Goal: Task Accomplishment & Management: Manage account settings

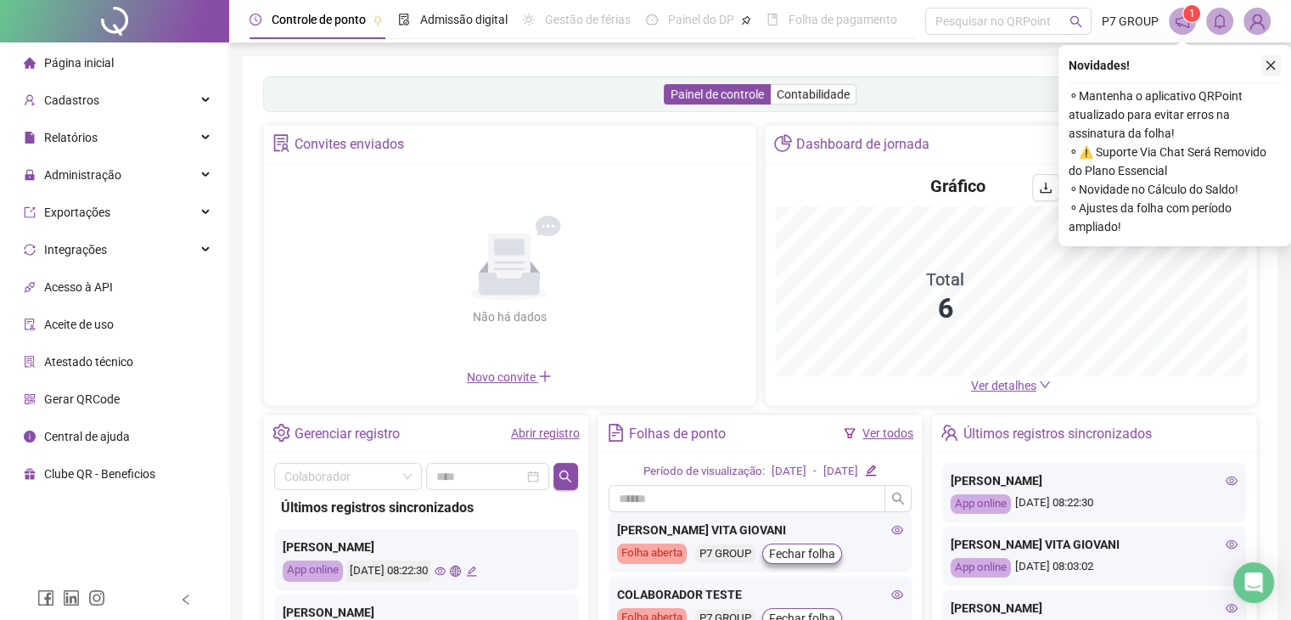
click at [1267, 62] on icon "close" at bounding box center [1271, 65] width 12 height 12
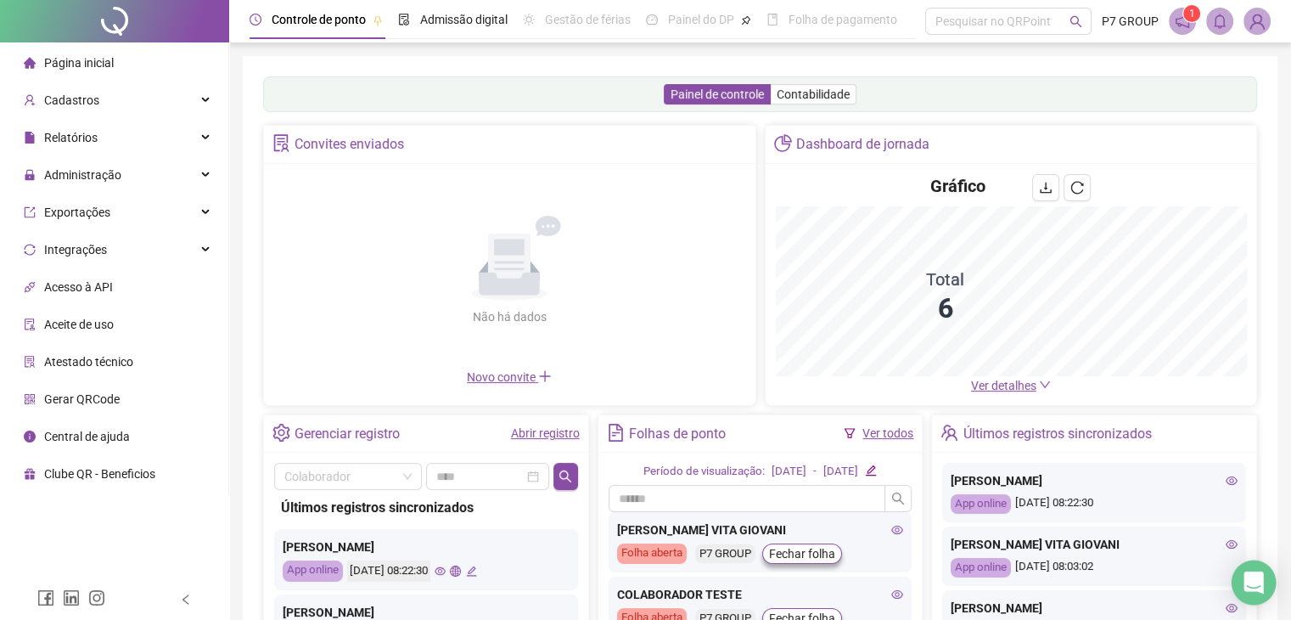
click at [1260, 592] on div "Open Intercom Messenger" at bounding box center [1254, 582] width 45 height 45
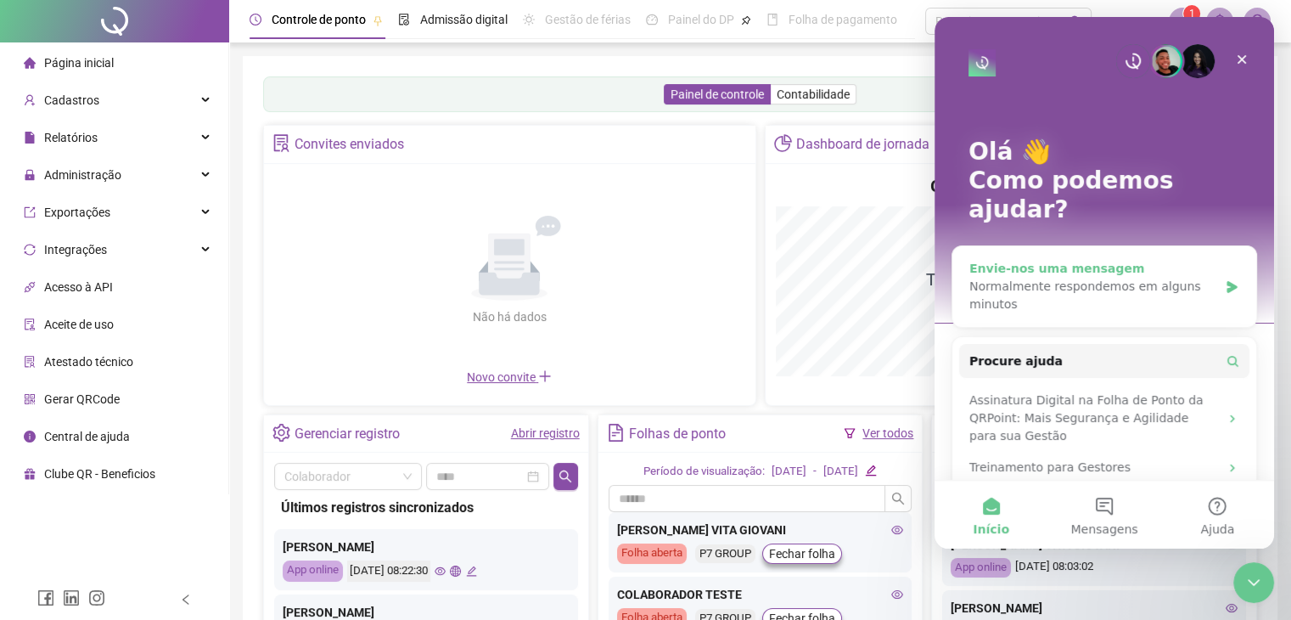
click at [1081, 278] on div "Normalmente respondemos em alguns minutos" at bounding box center [1094, 296] width 249 height 36
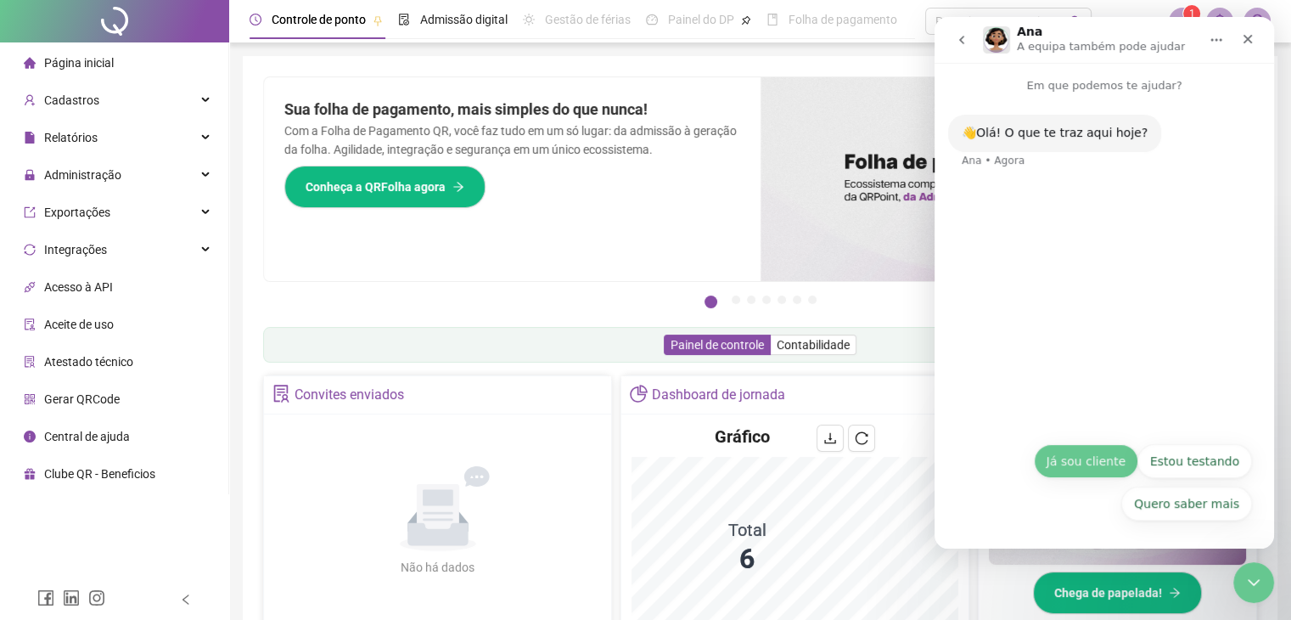
click at [1108, 466] on button "Já sou cliente" at bounding box center [1086, 461] width 104 height 34
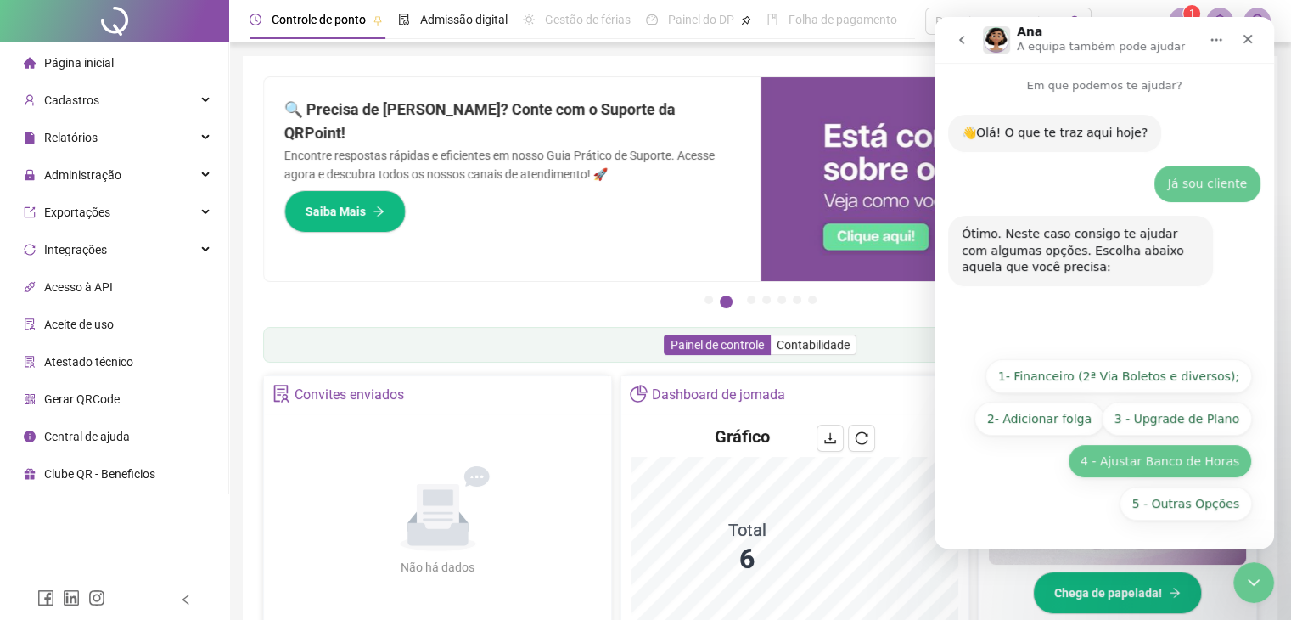
click at [1198, 473] on button "4 - Ajustar Banco de Horas" at bounding box center [1160, 461] width 184 height 34
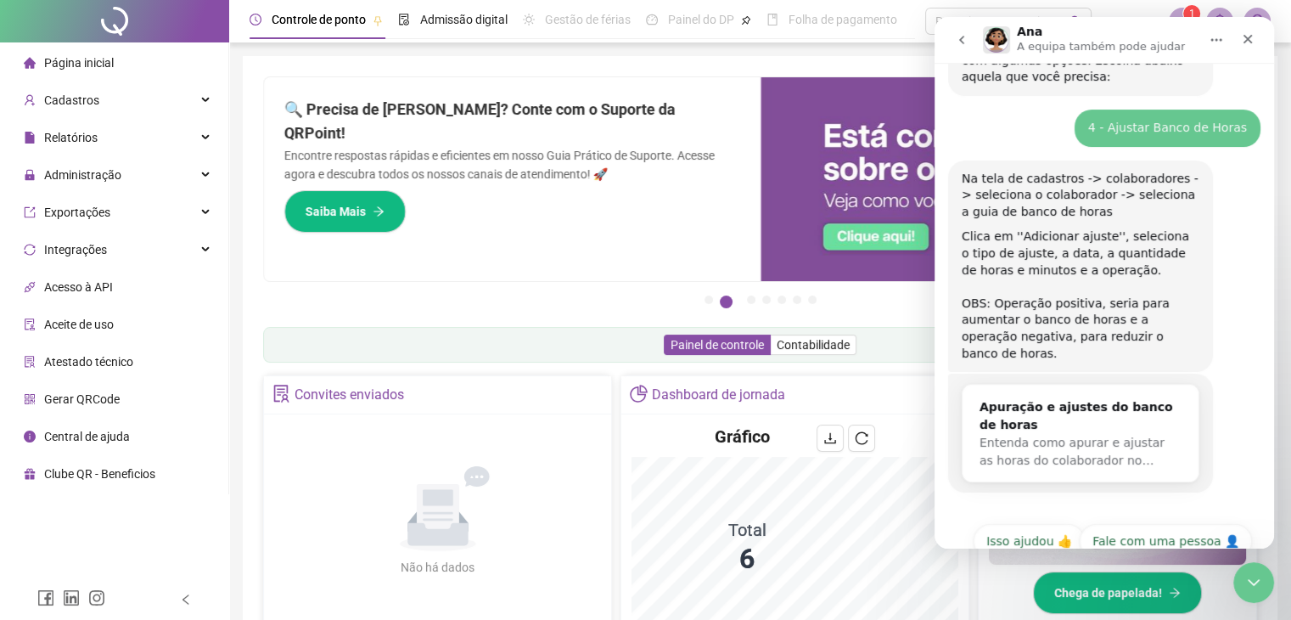
scroll to position [212, 0]
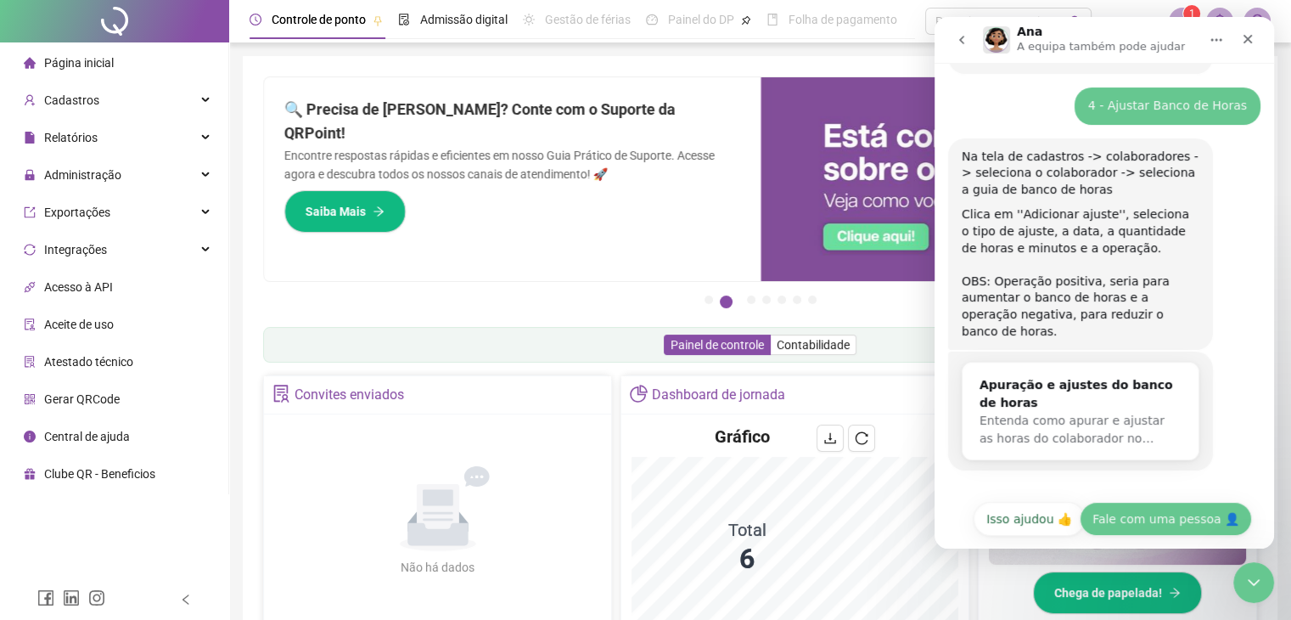
click at [1158, 502] on button "Fale com uma pessoa 👤" at bounding box center [1166, 519] width 172 height 34
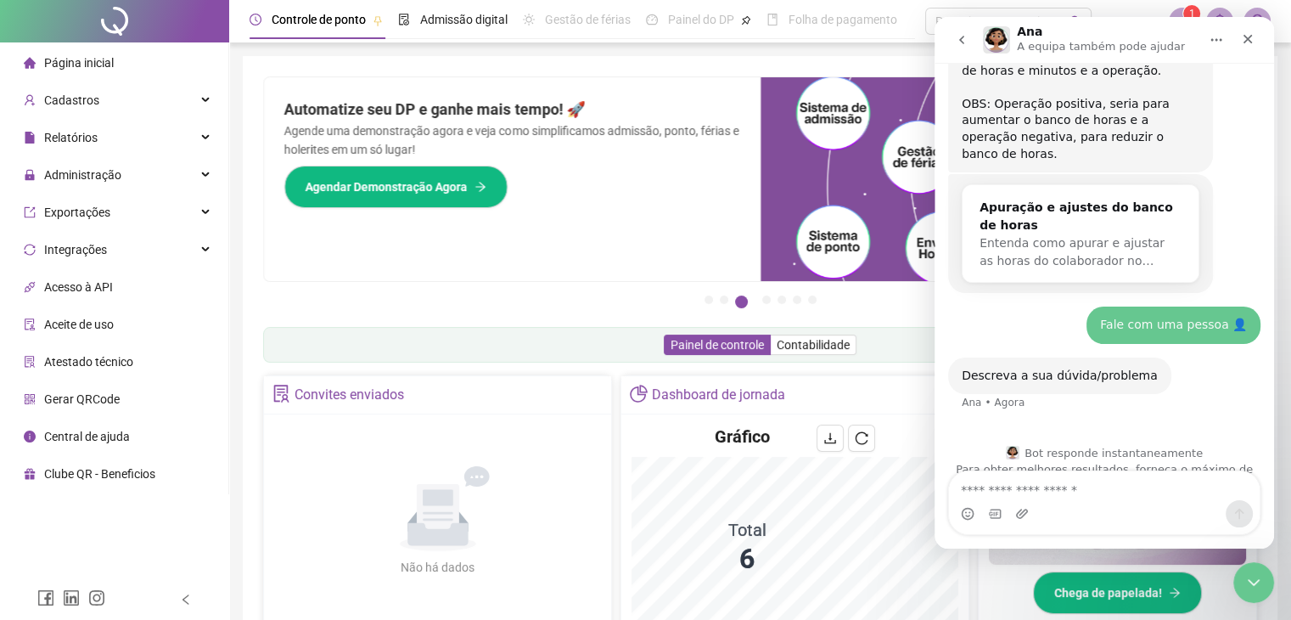
scroll to position [408, 0]
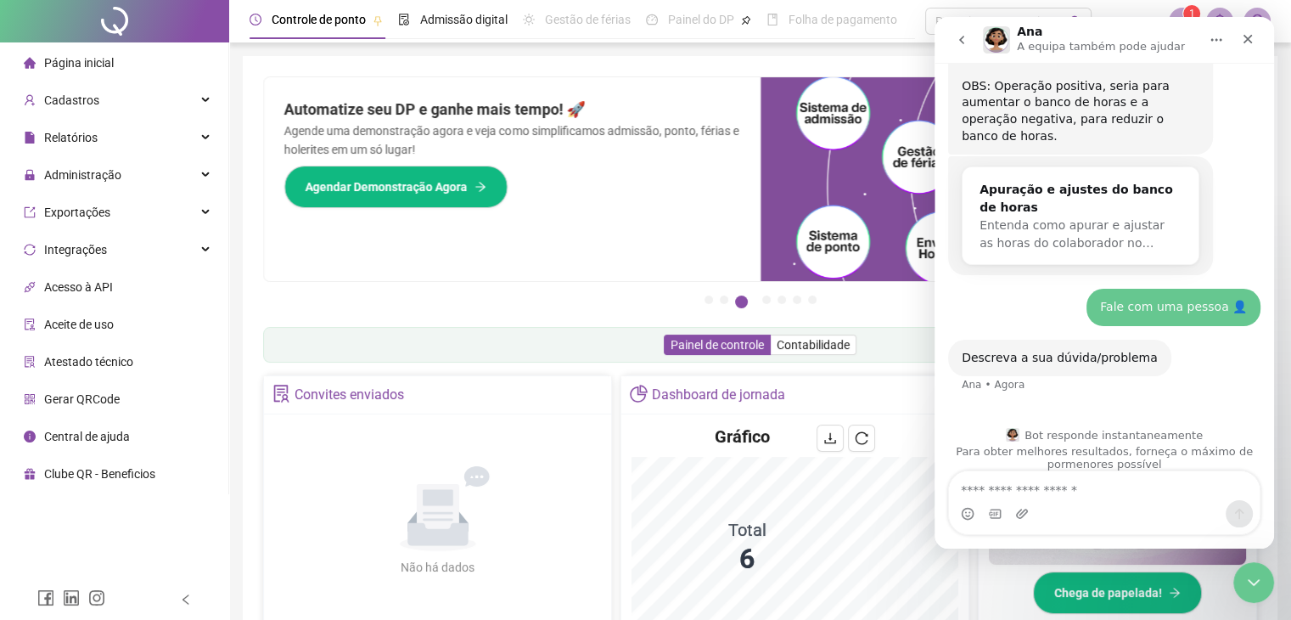
click at [1149, 486] on textarea "Envie uma mensagem..." at bounding box center [1104, 485] width 311 height 29
type textarea "*"
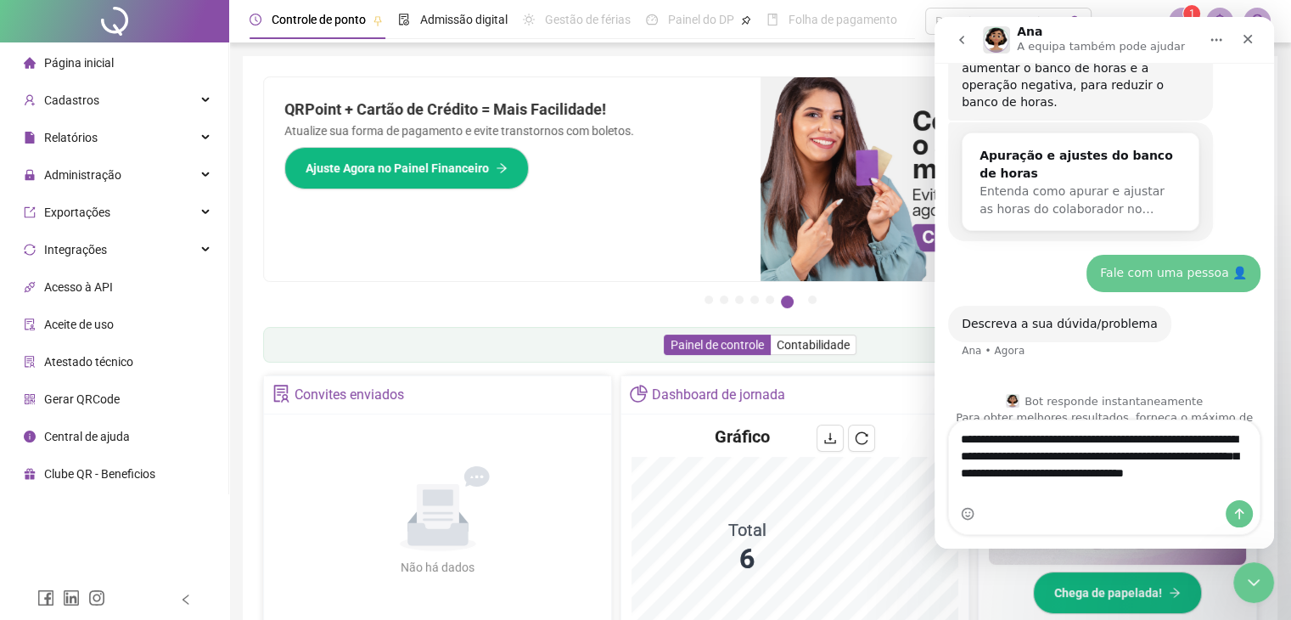
scroll to position [458, 0]
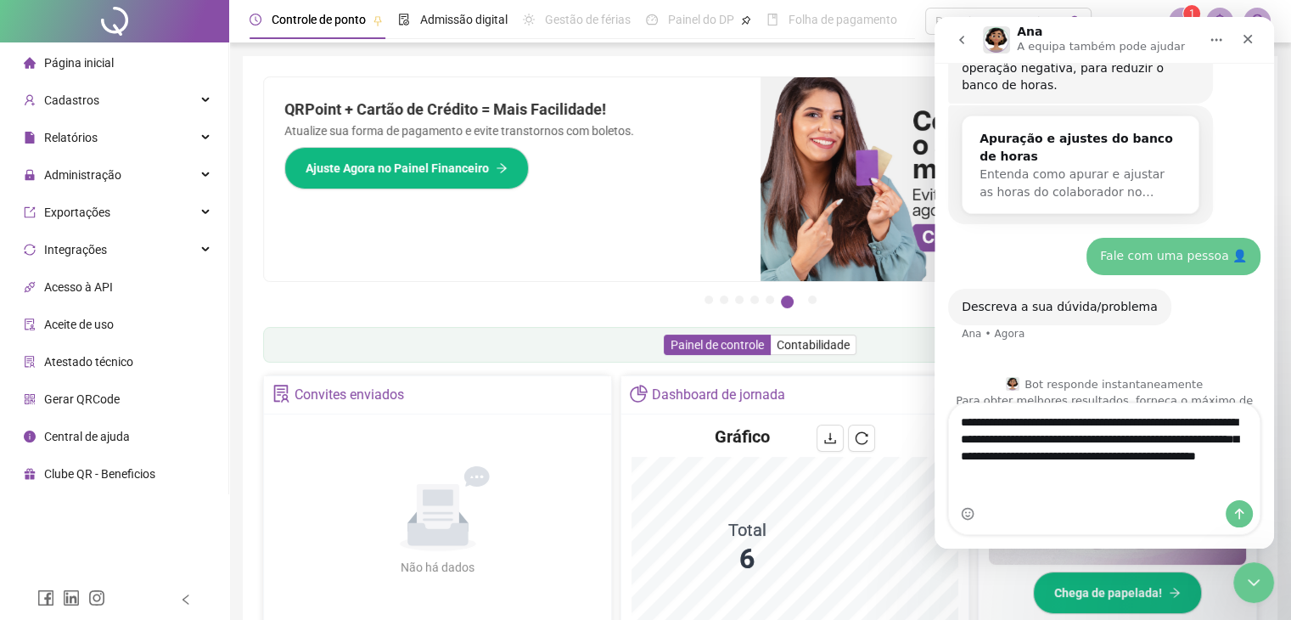
type textarea "**********"
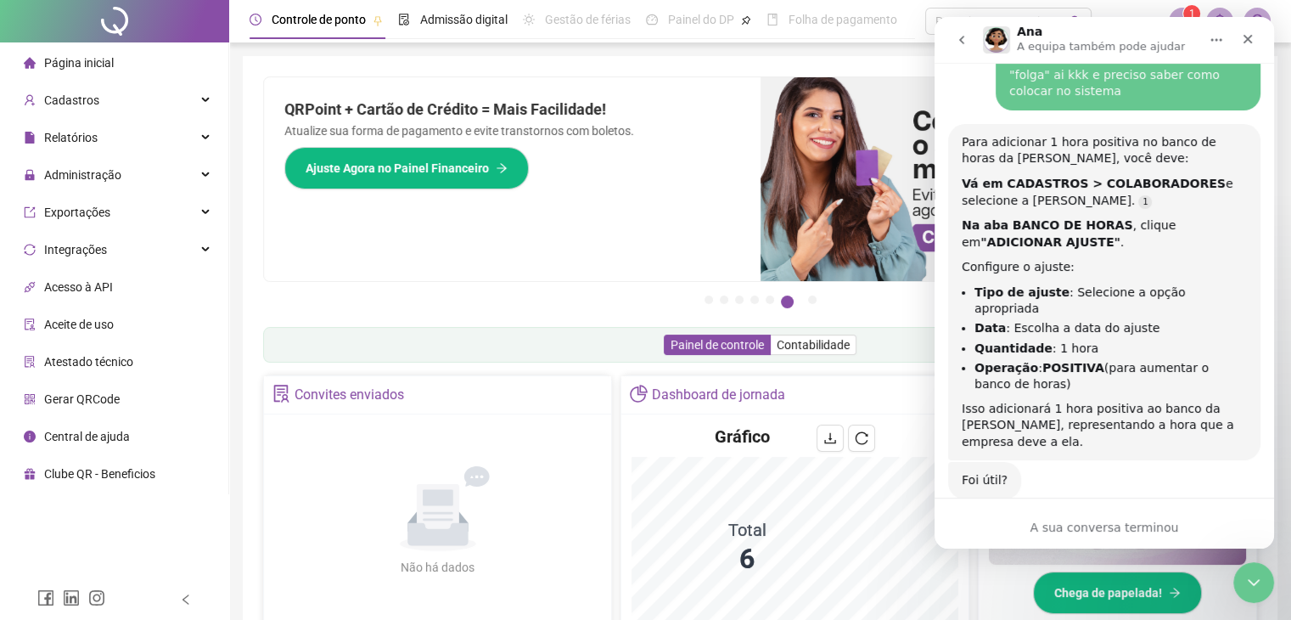
scroll to position [795, 0]
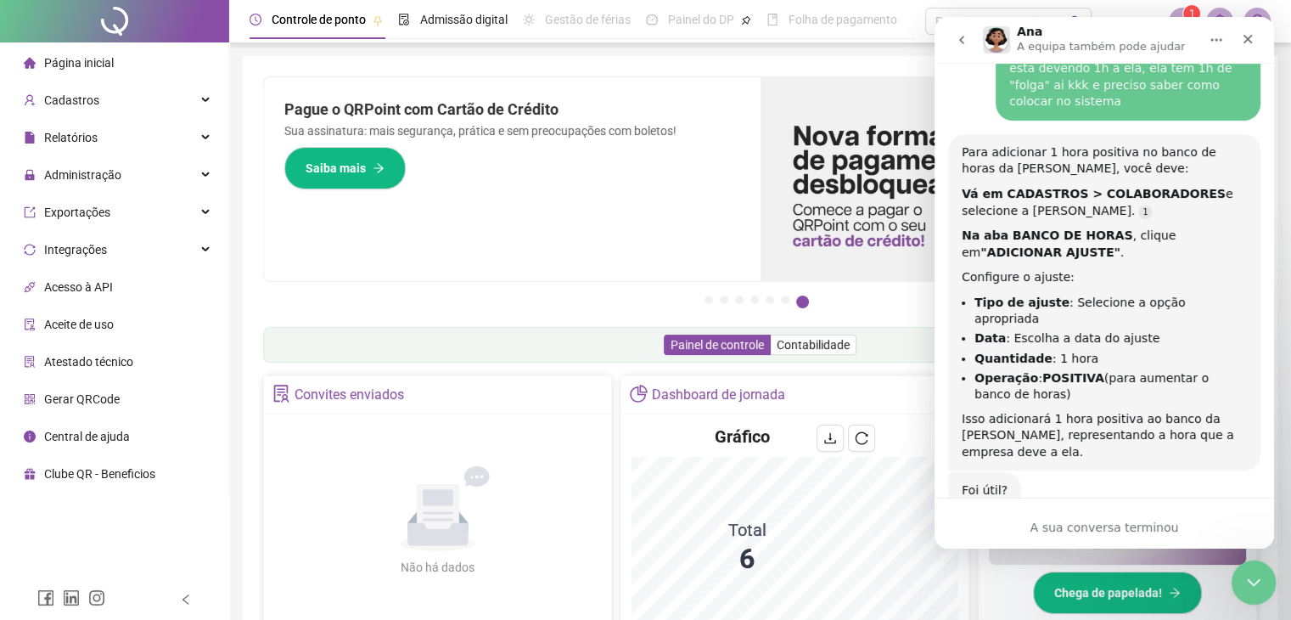
click at [1253, 582] on icon "Fechar mensagem da Intercom" at bounding box center [1251, 580] width 20 height 20
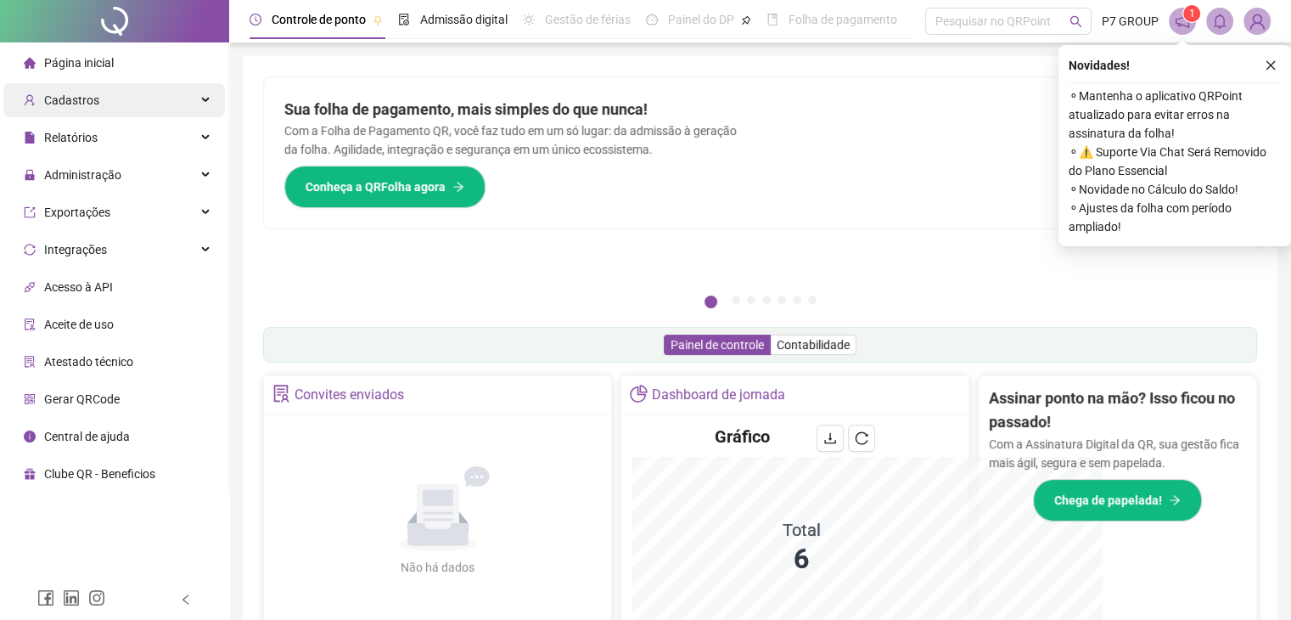
click at [144, 88] on div "Cadastros" at bounding box center [114, 100] width 222 height 34
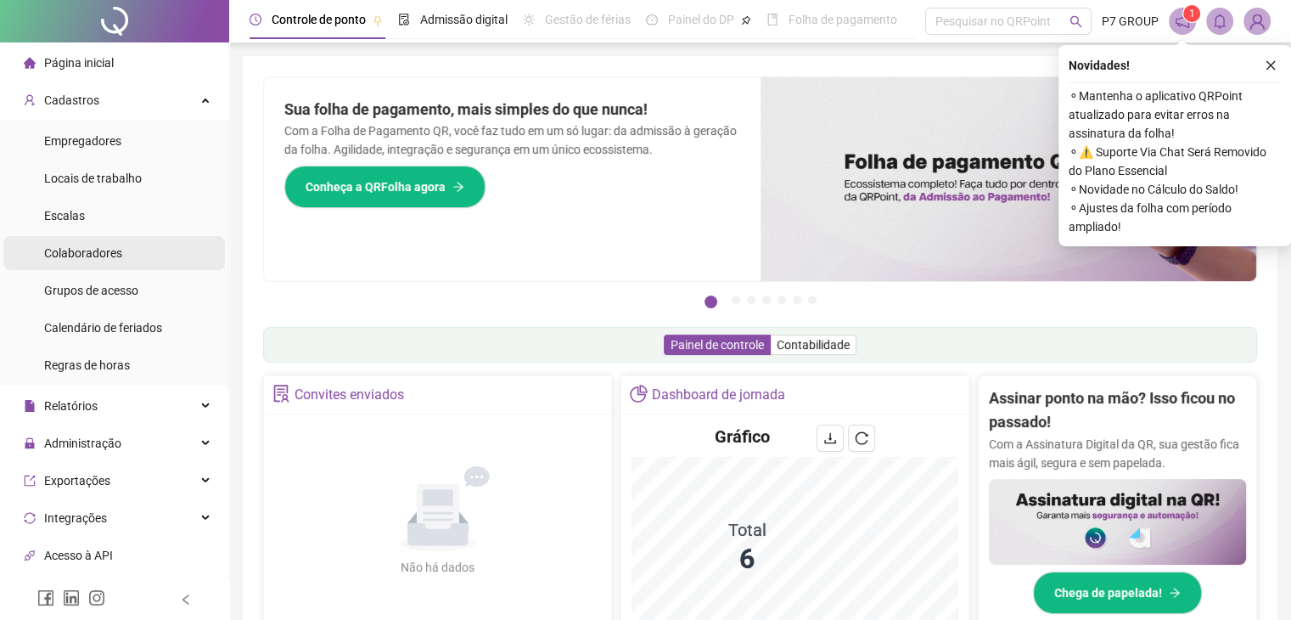
click at [76, 265] on div "Colaboradores" at bounding box center [83, 253] width 78 height 34
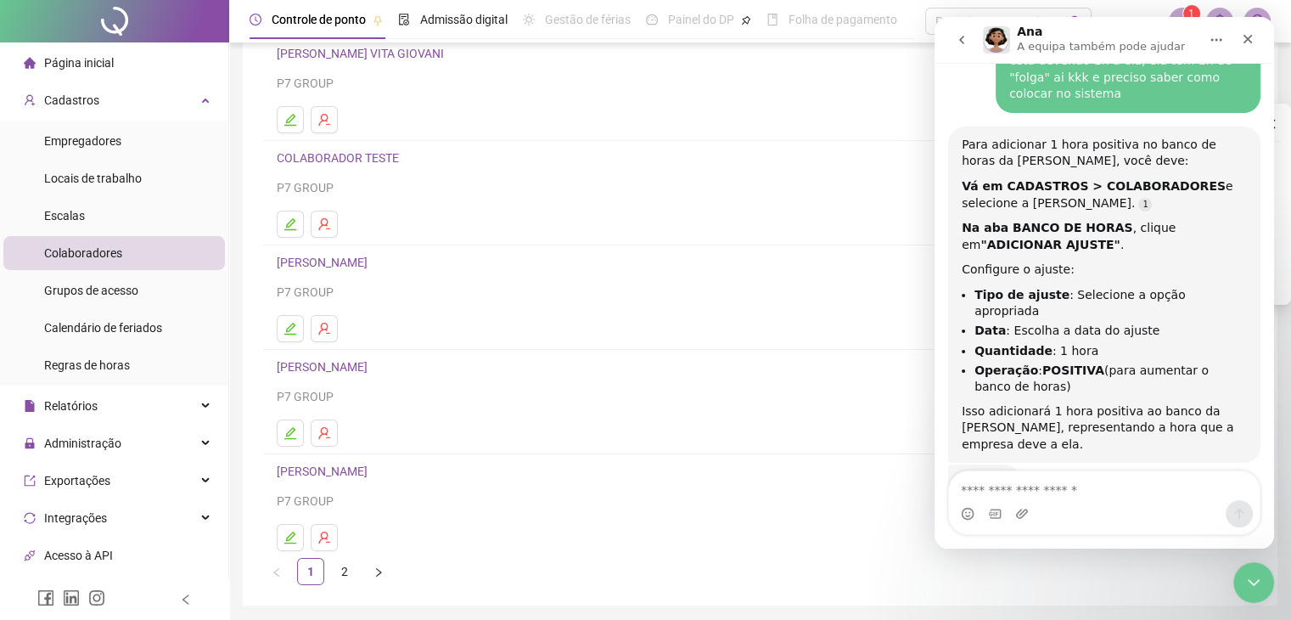
scroll to position [200, 0]
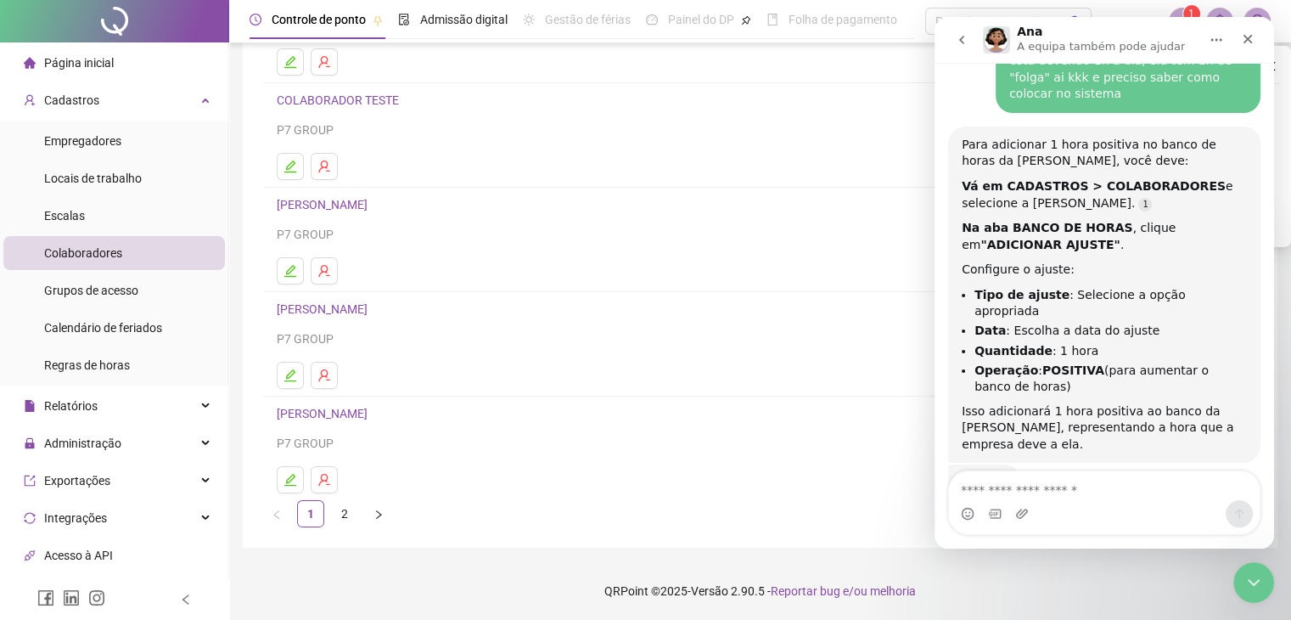
click at [323, 419] on link "[PERSON_NAME]" at bounding box center [325, 414] width 96 height 14
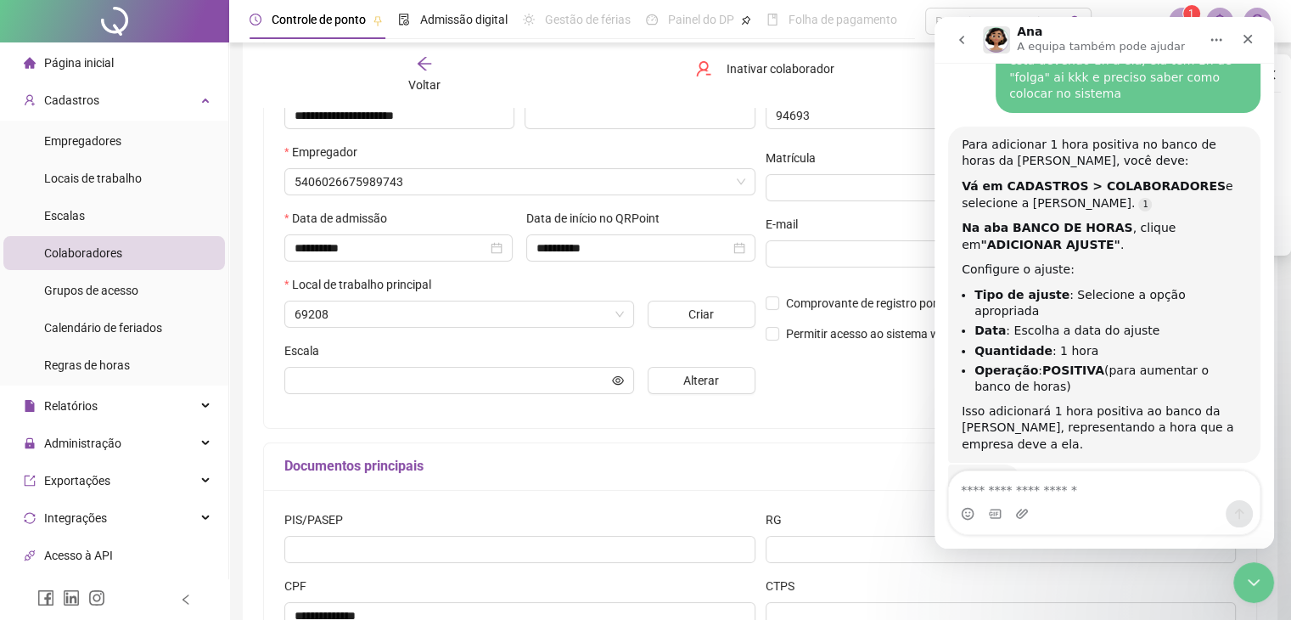
scroll to position [210, 0]
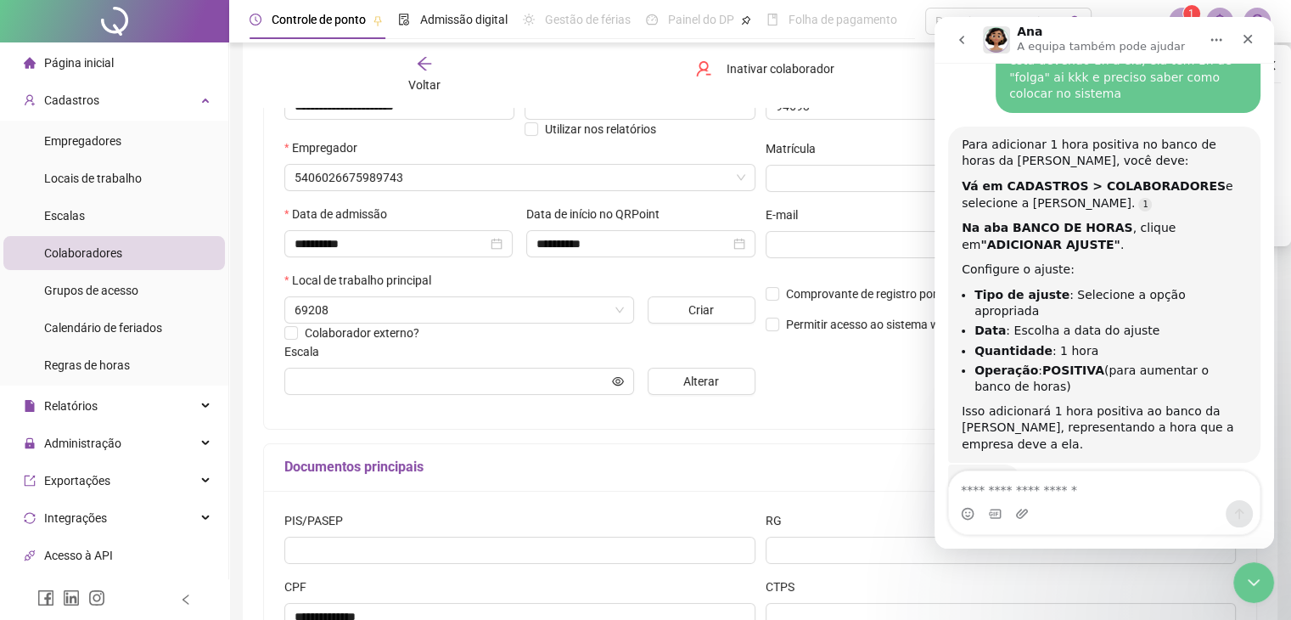
type input "**********"
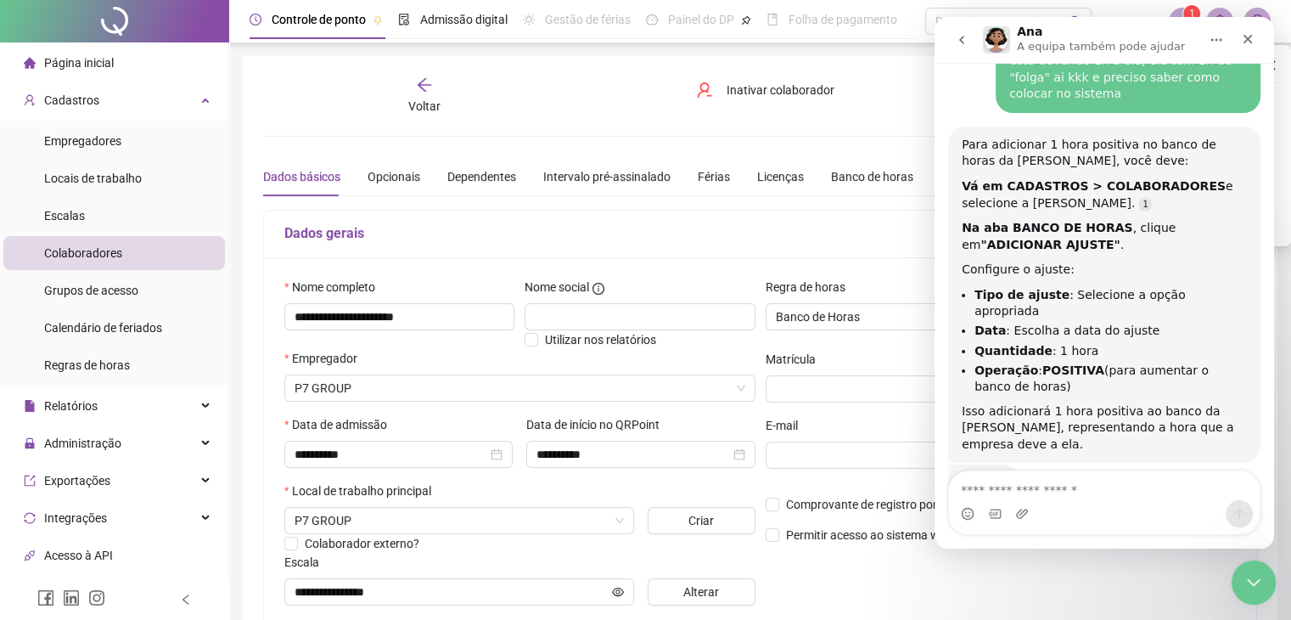
drag, startPoint x: 1249, startPoint y: 585, endPoint x: 2462, endPoint y: 1133, distance: 1331.0
click at [1248, 587] on icon "Fechar mensagem da Intercom" at bounding box center [1251, 580] width 20 height 20
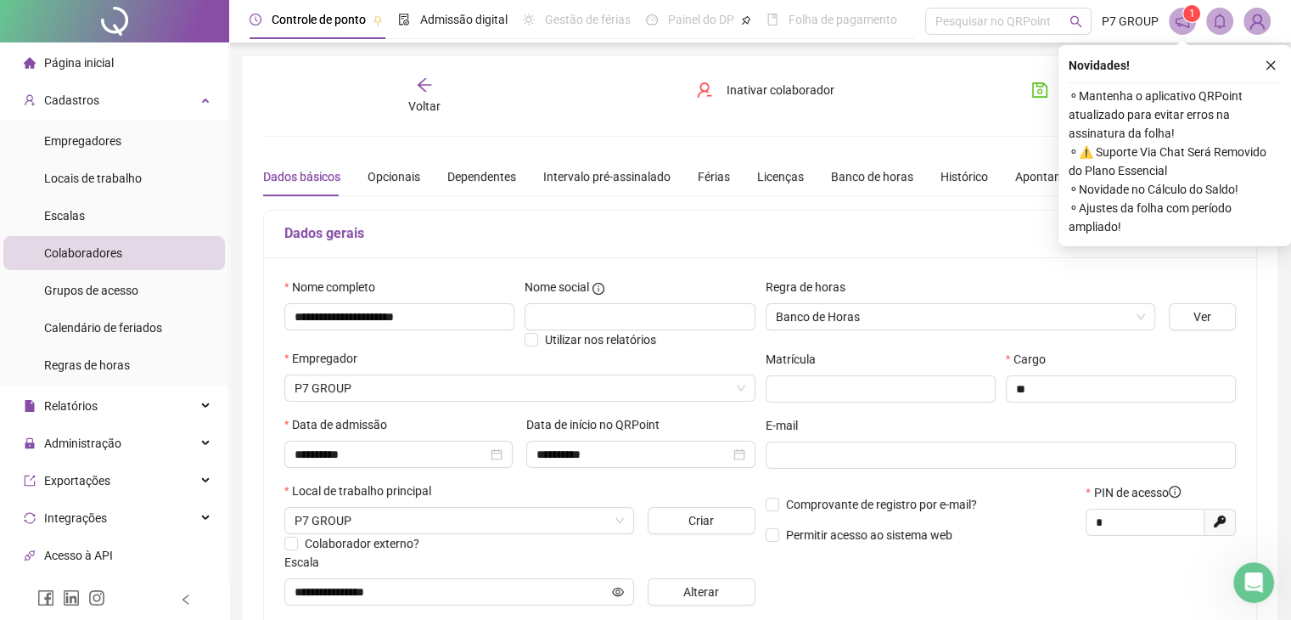
scroll to position [805, 0]
click at [1267, 65] on icon "close" at bounding box center [1271, 65] width 12 height 12
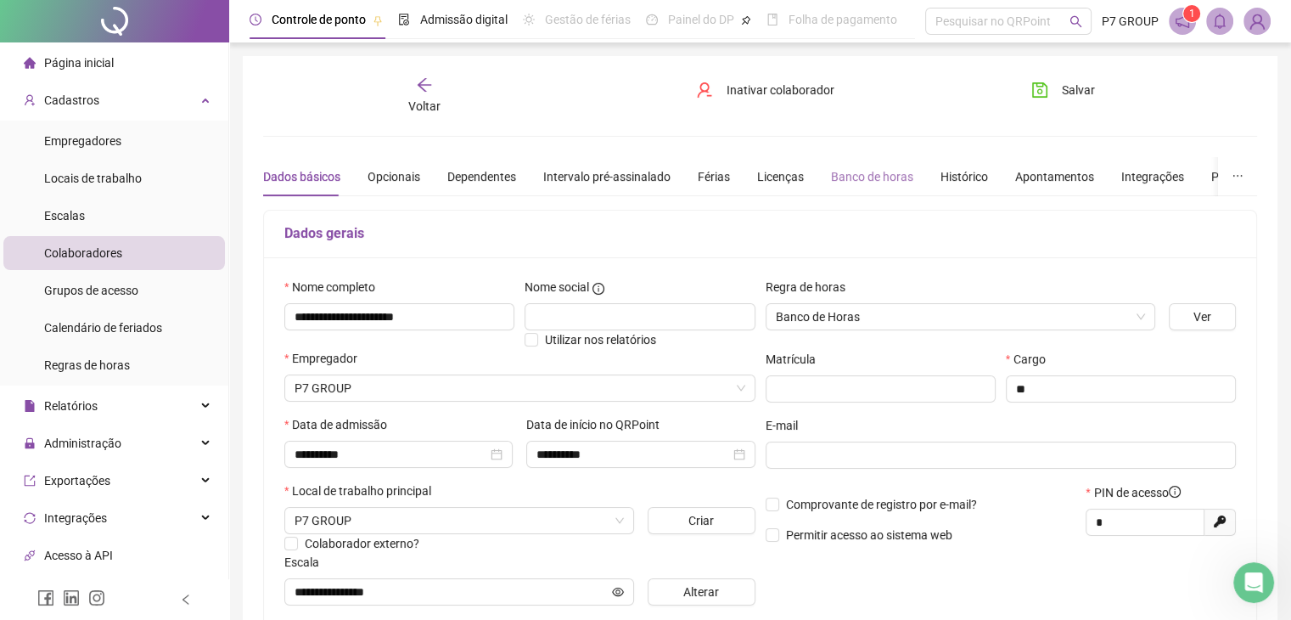
click at [844, 161] on div "Banco de horas" at bounding box center [872, 176] width 82 height 39
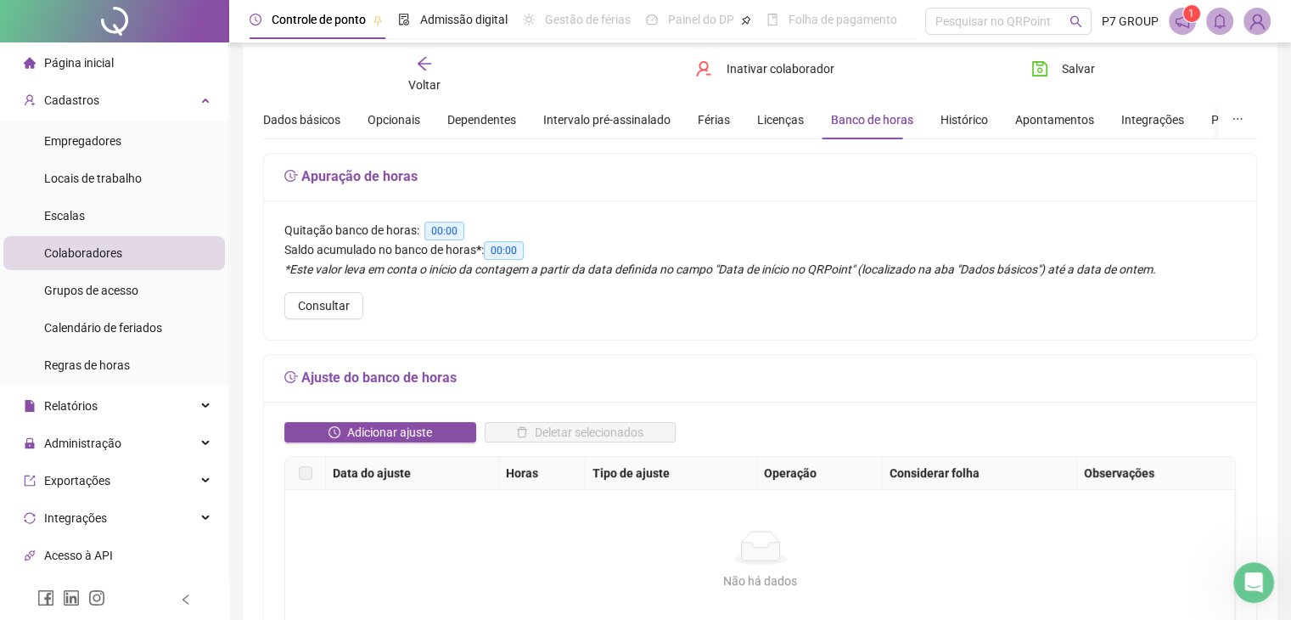
scroll to position [170, 0]
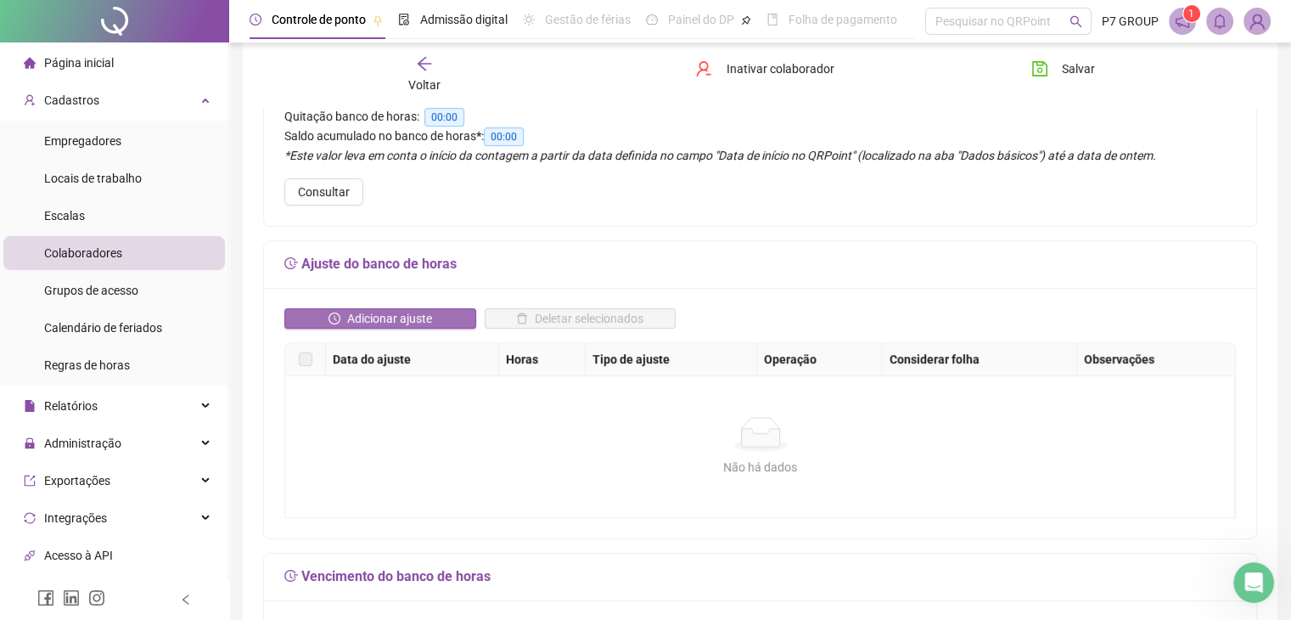
click at [409, 315] on span "Adicionar ajuste" at bounding box center [389, 318] width 85 height 19
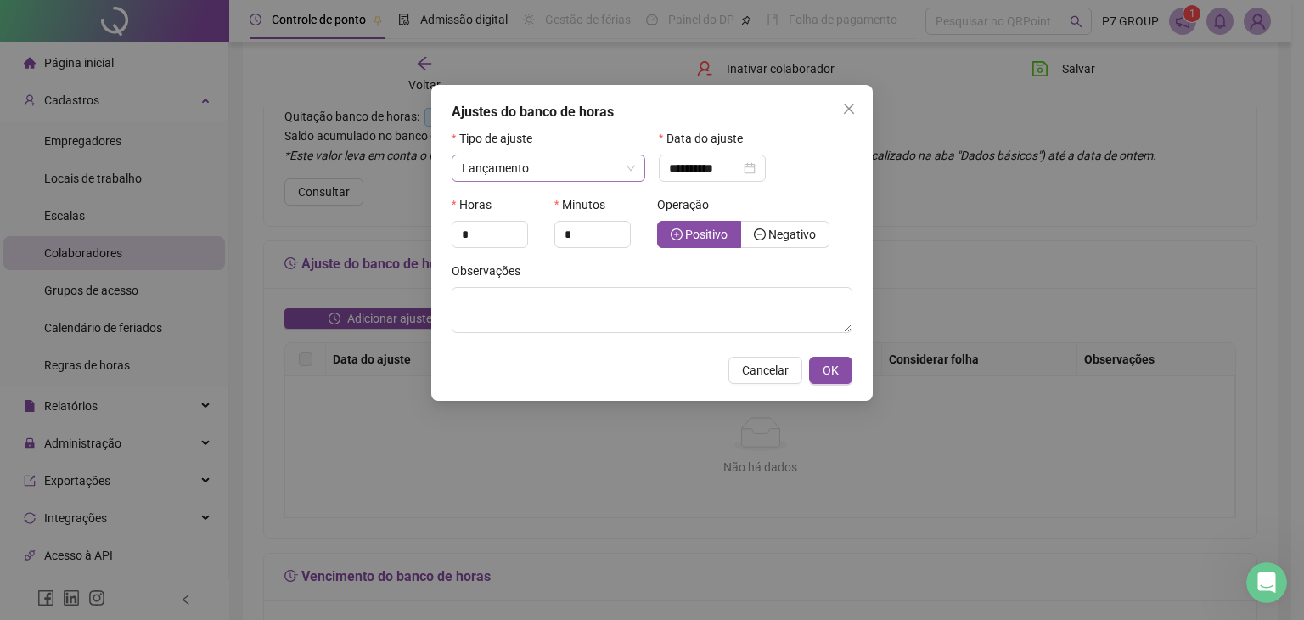
click at [523, 163] on span "Lançamento" at bounding box center [495, 168] width 67 height 14
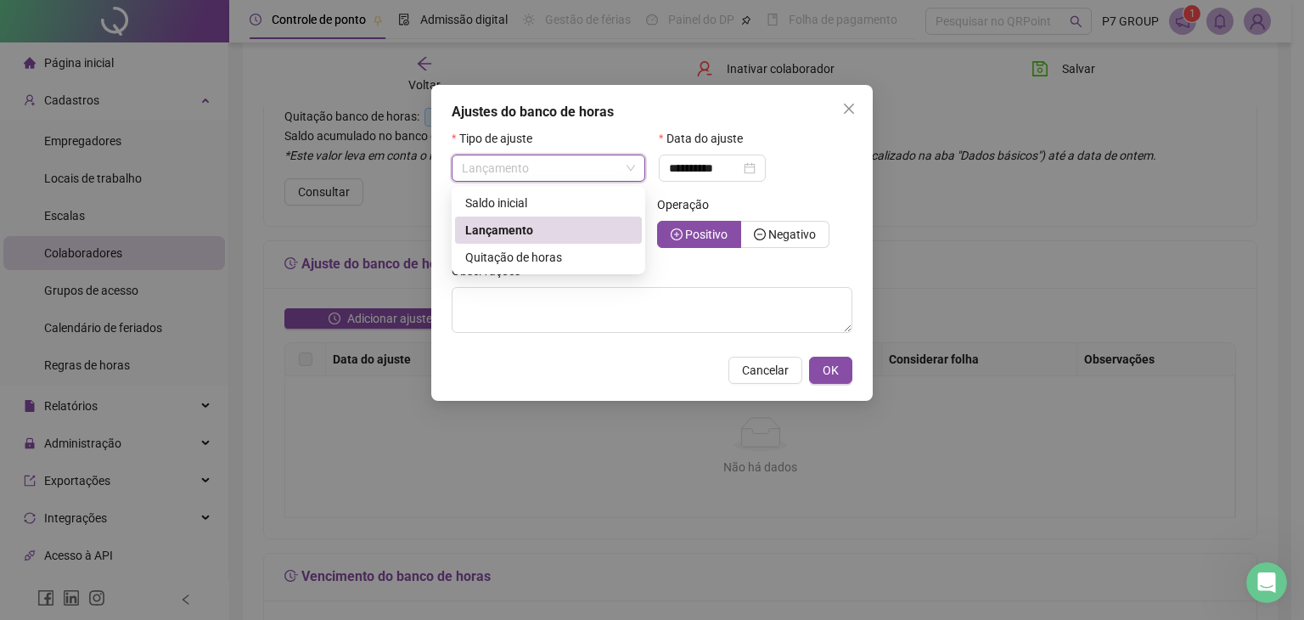
click at [814, 184] on div "**********" at bounding box center [755, 162] width 207 height 66
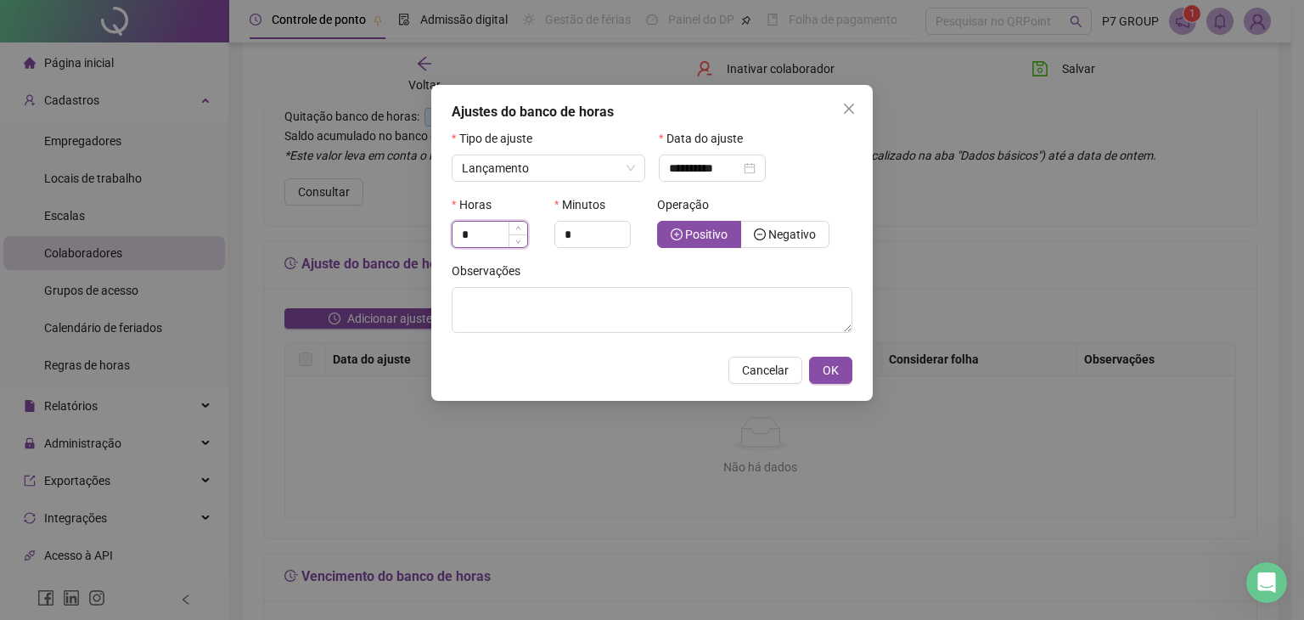
click at [492, 230] on input "*" at bounding box center [489, 234] width 75 height 25
type input "*"
click at [710, 256] on div "Operação Positivo Negativo" at bounding box center [754, 228] width 205 height 66
click at [830, 368] on span "OK" at bounding box center [831, 370] width 16 height 19
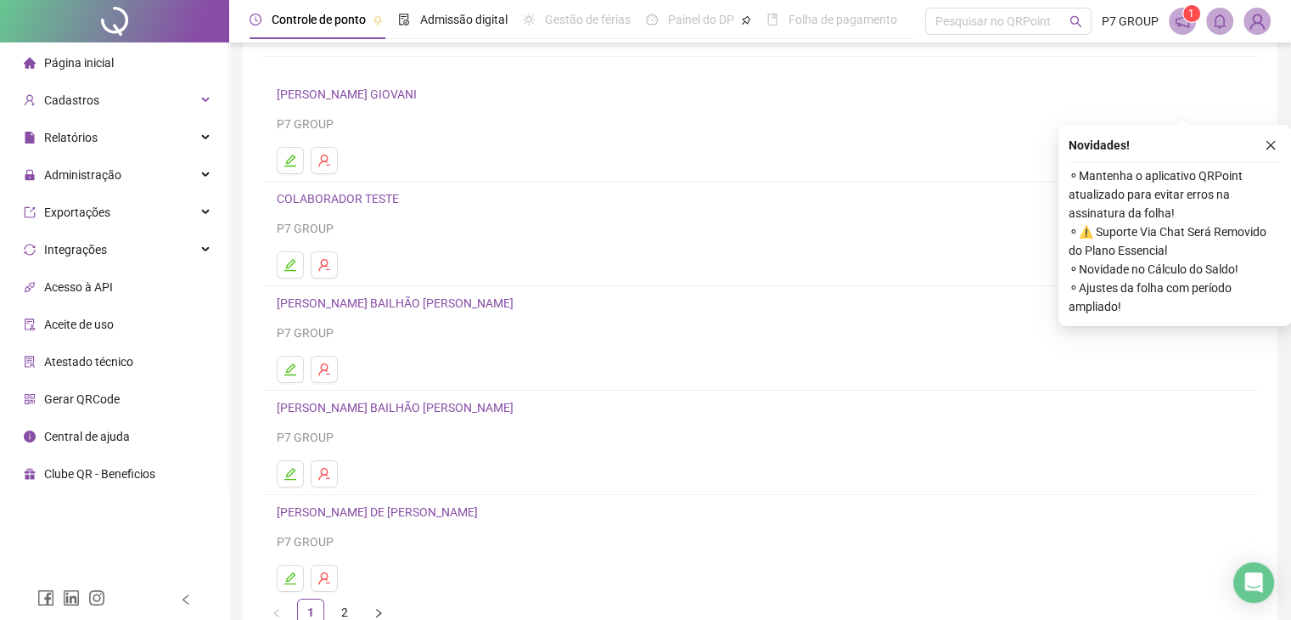
scroll to position [200, 0]
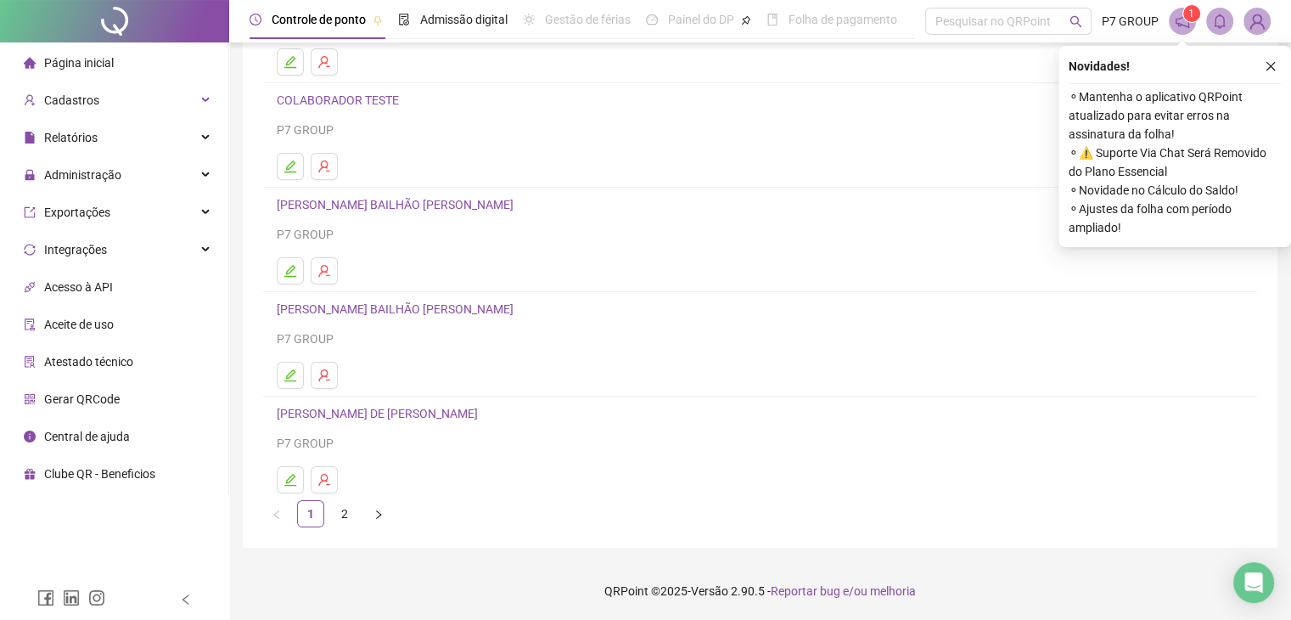
click at [363, 413] on link "[PERSON_NAME]" at bounding box center [380, 414] width 206 height 14
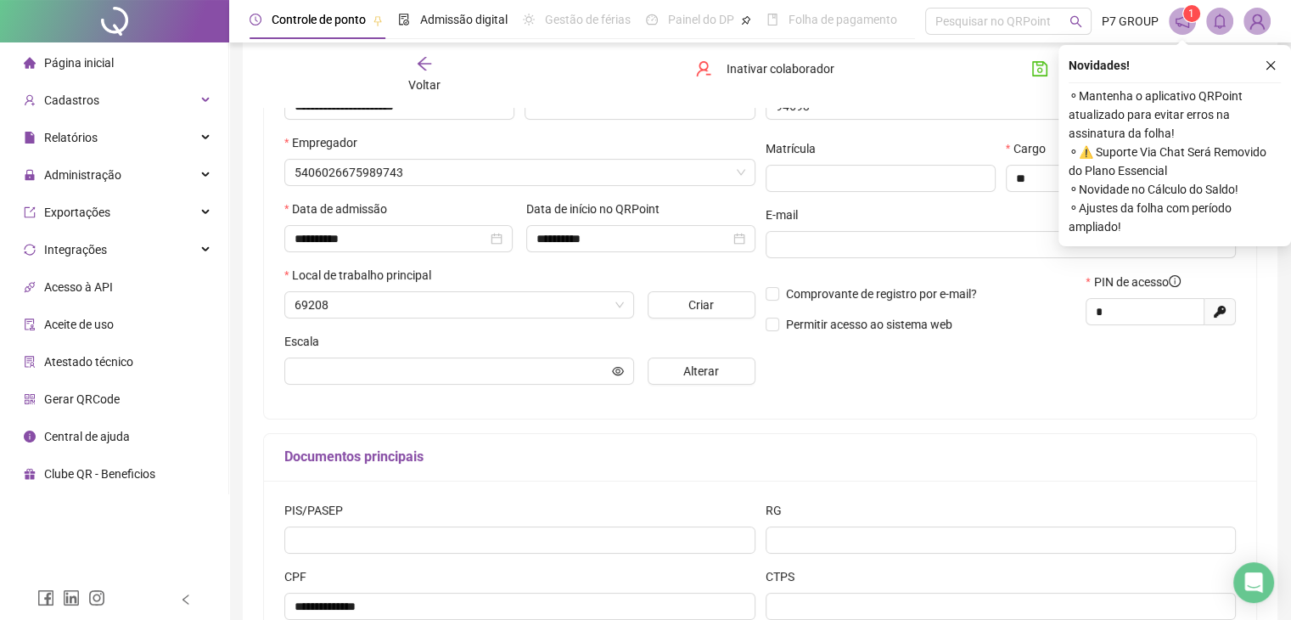
type input "**********"
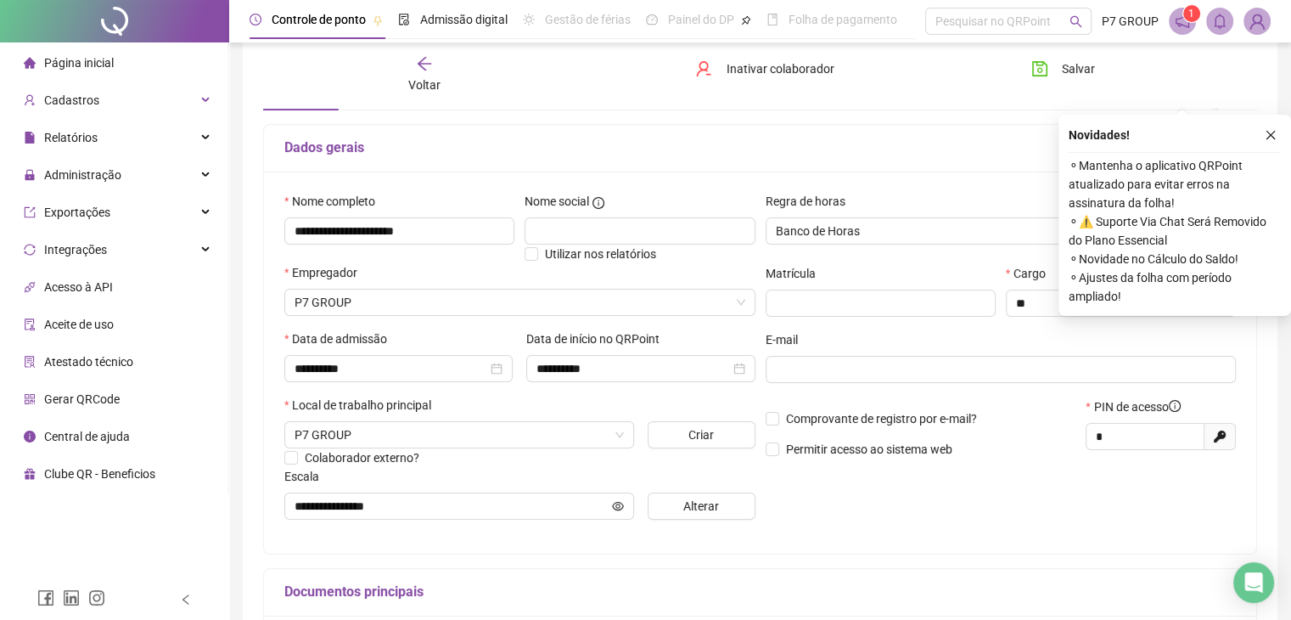
scroll to position [0, 0]
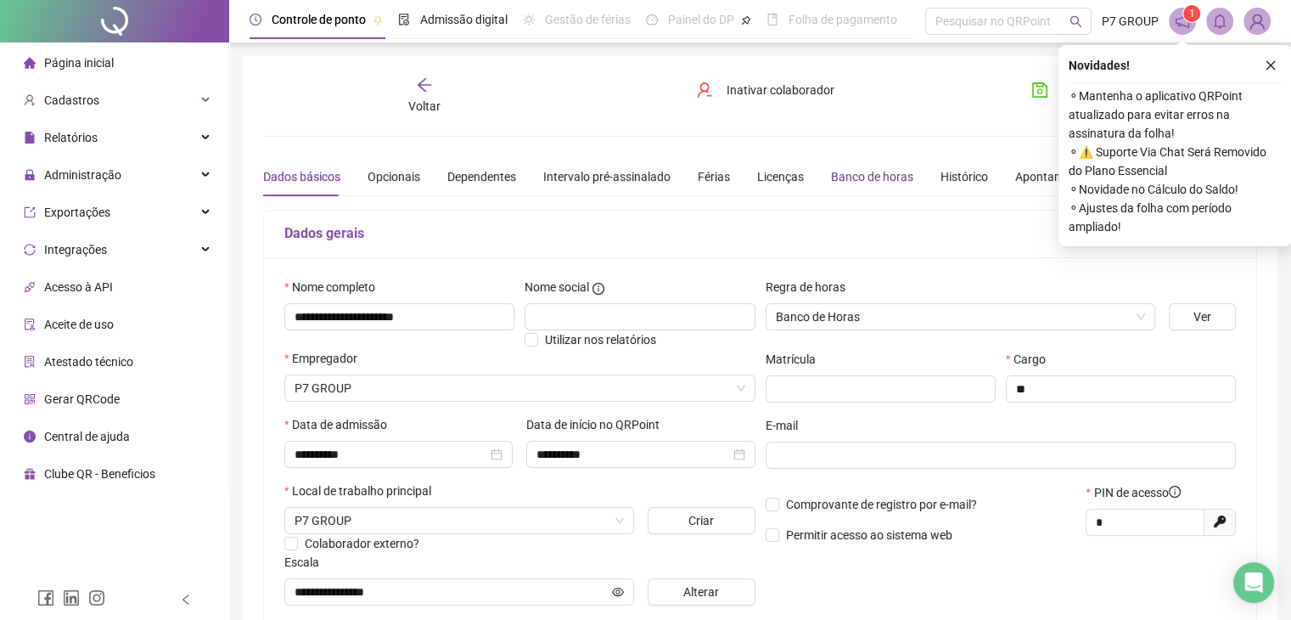
click at [875, 183] on div "Banco de horas" at bounding box center [872, 176] width 82 height 19
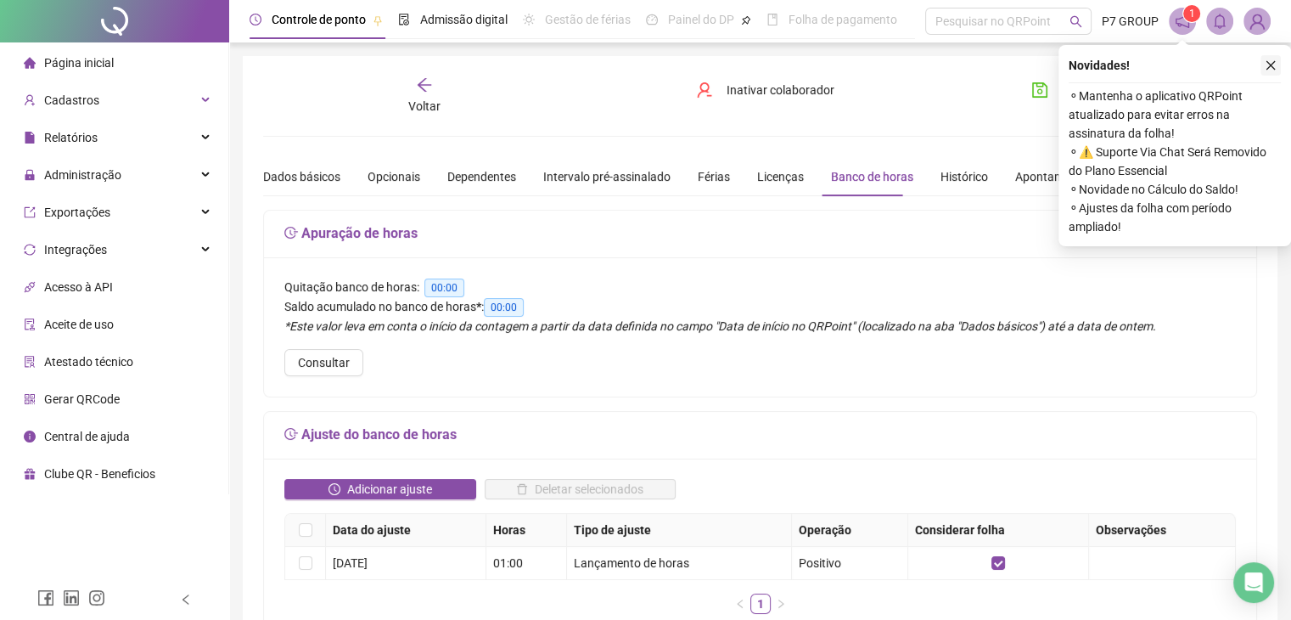
click at [1268, 69] on icon "close" at bounding box center [1271, 65] width 12 height 12
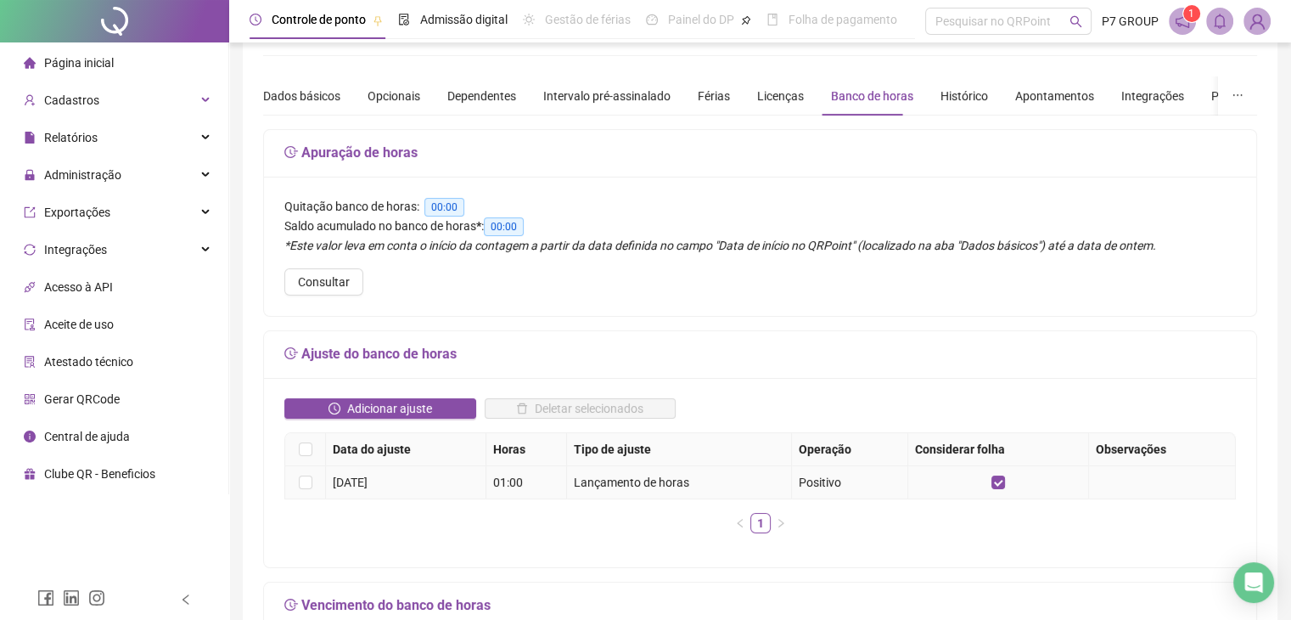
scroll to position [170, 0]
